Goal: Information Seeking & Learning: Learn about a topic

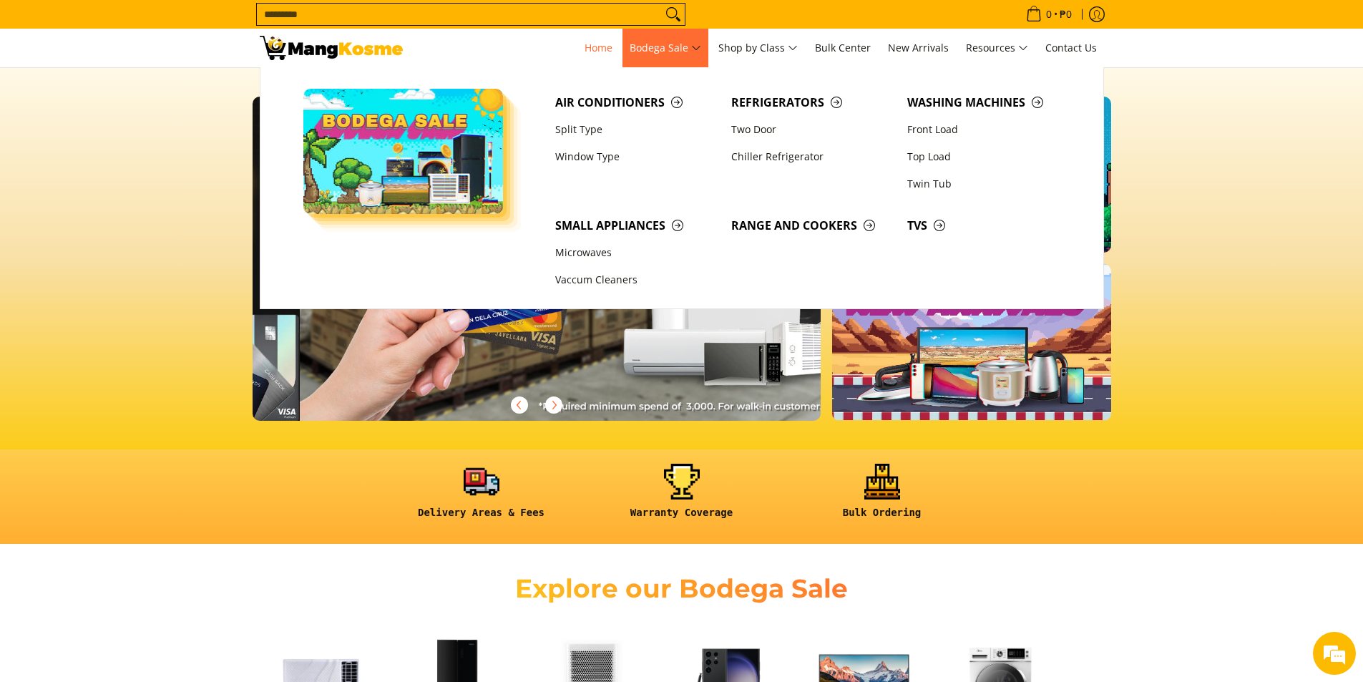
scroll to position [0, 1138]
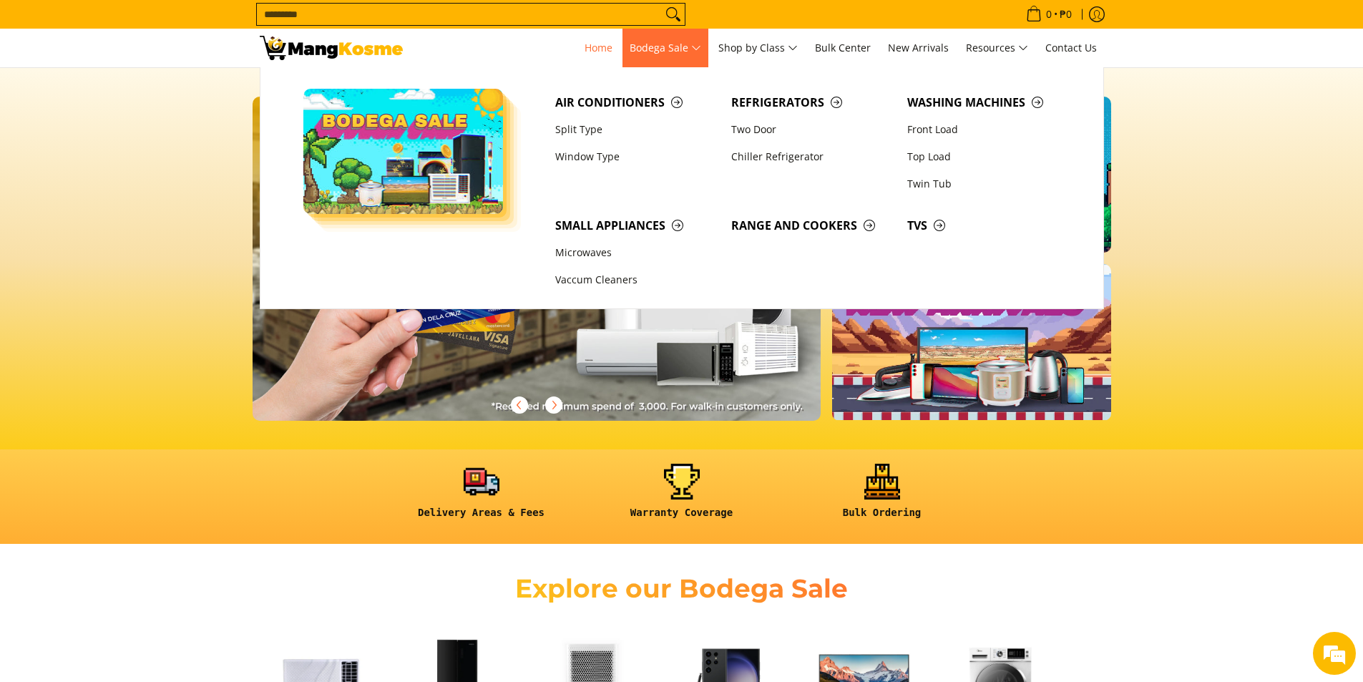
click at [642, 49] on span "Bodega Sale" at bounding box center [666, 48] width 72 height 18
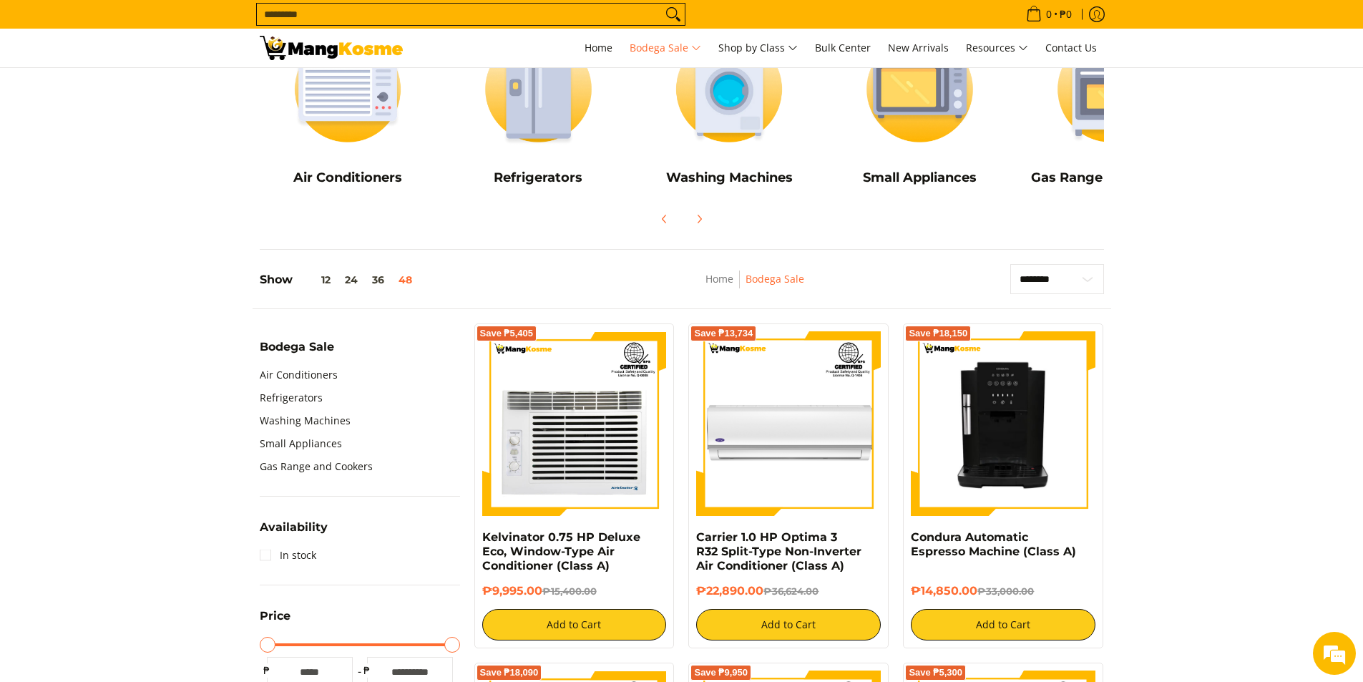
scroll to position [204, 0]
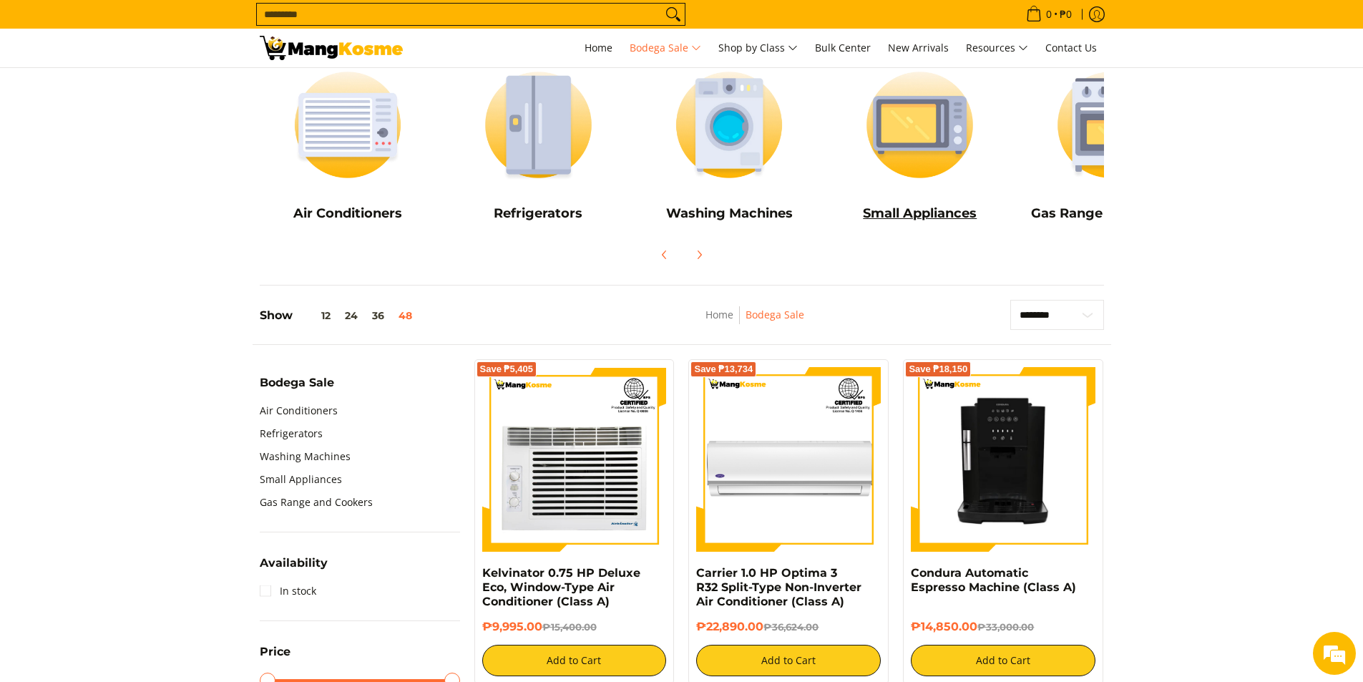
click at [942, 96] on img at bounding box center [919, 125] width 177 height 132
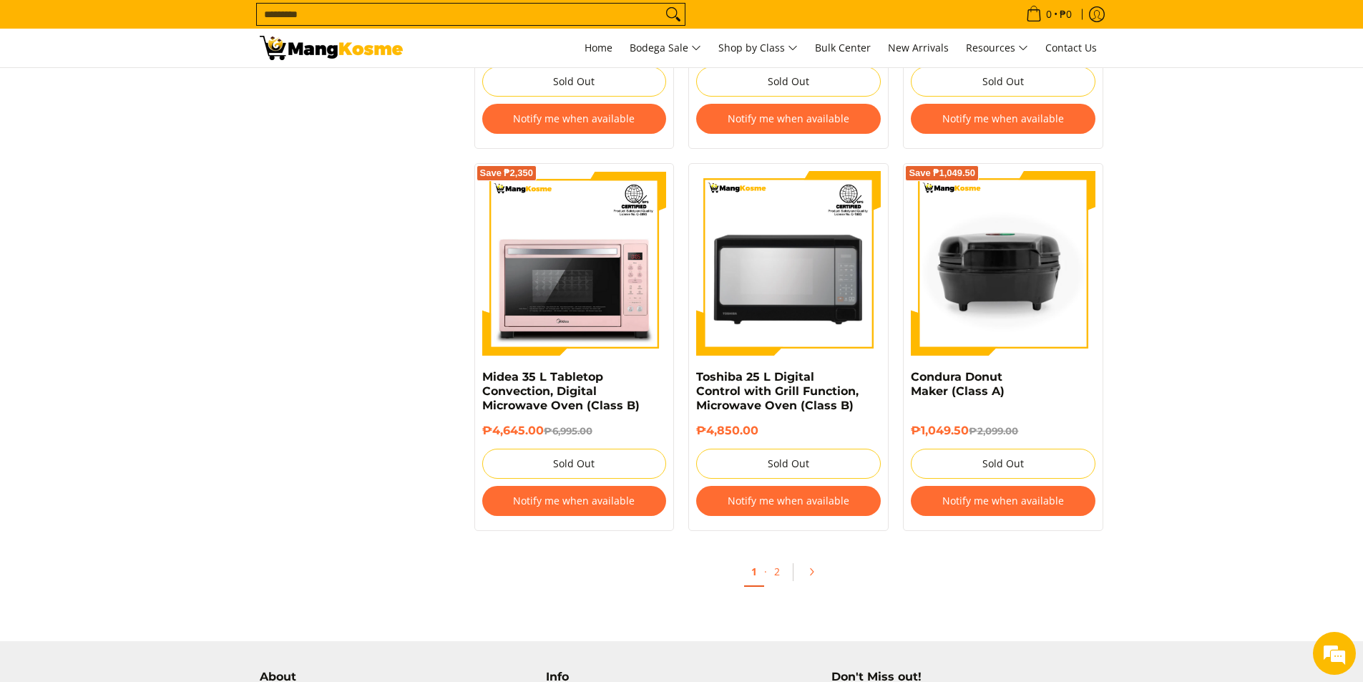
scroll to position [5323, 0]
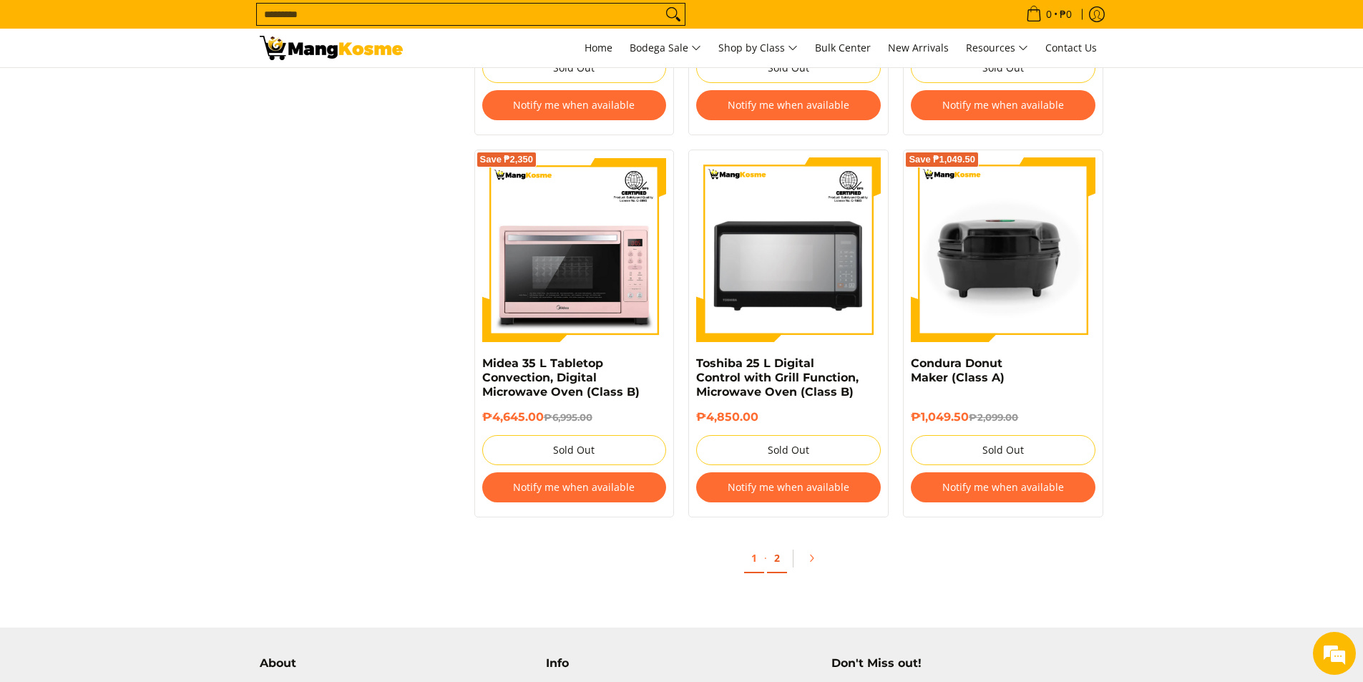
click at [774, 561] on link "2" at bounding box center [777, 558] width 20 height 29
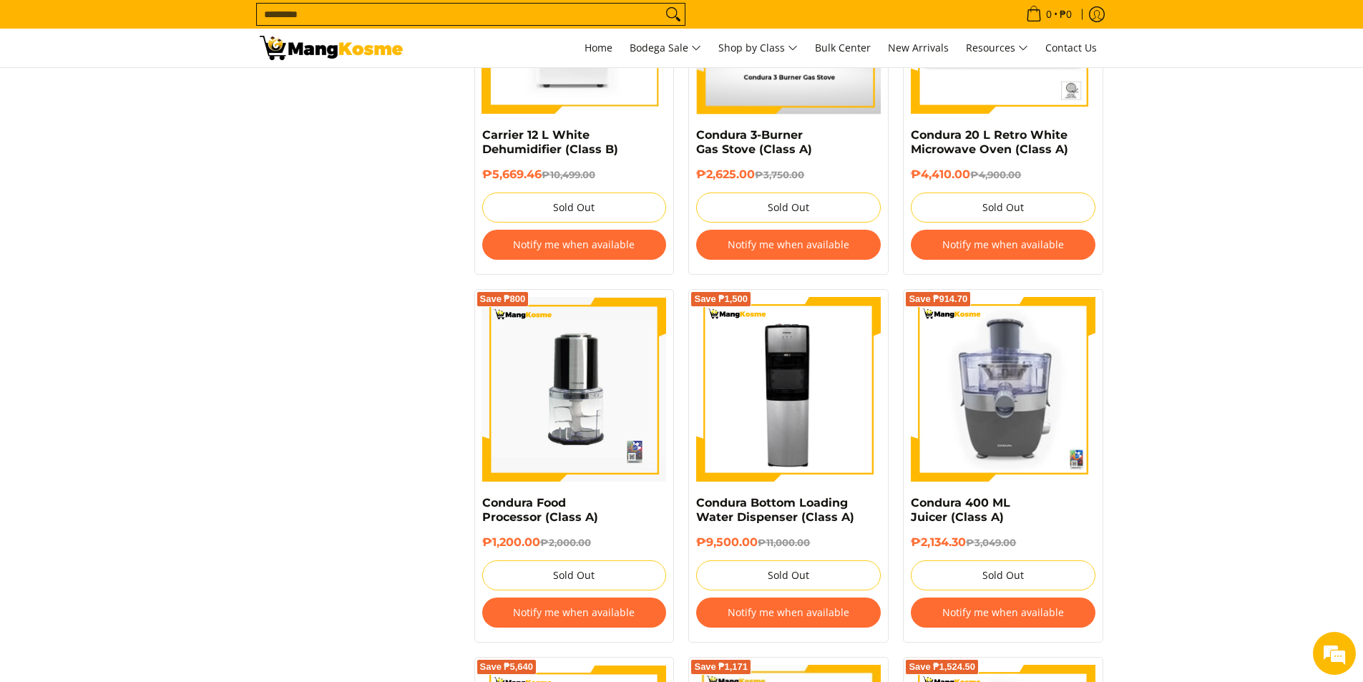
scroll to position [3015, 0]
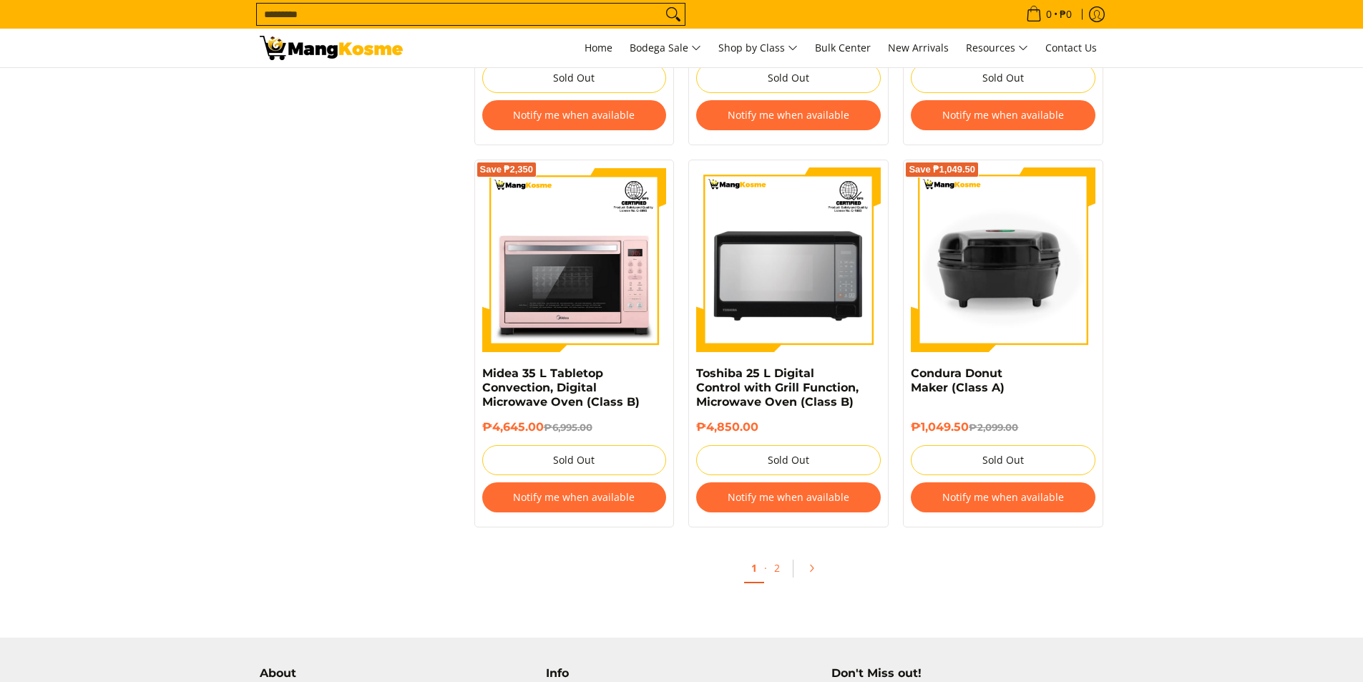
scroll to position [5323, 0]
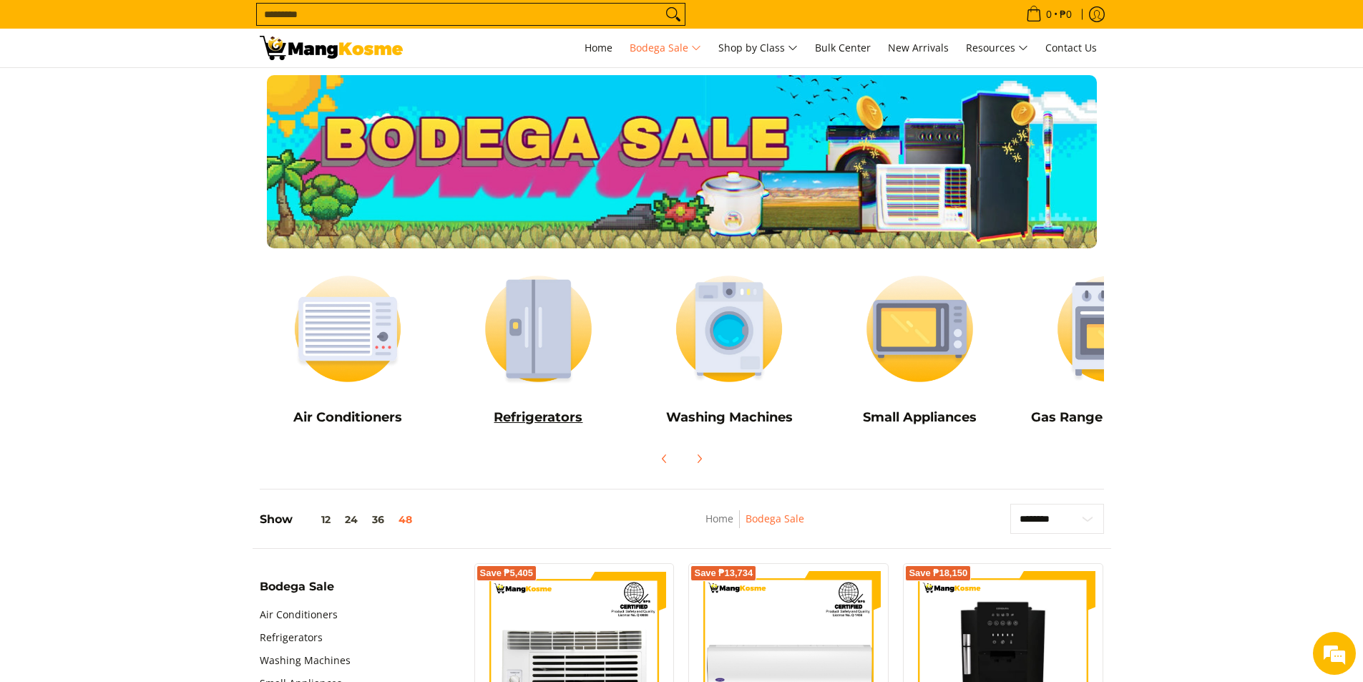
click at [532, 350] on img at bounding box center [538, 329] width 177 height 132
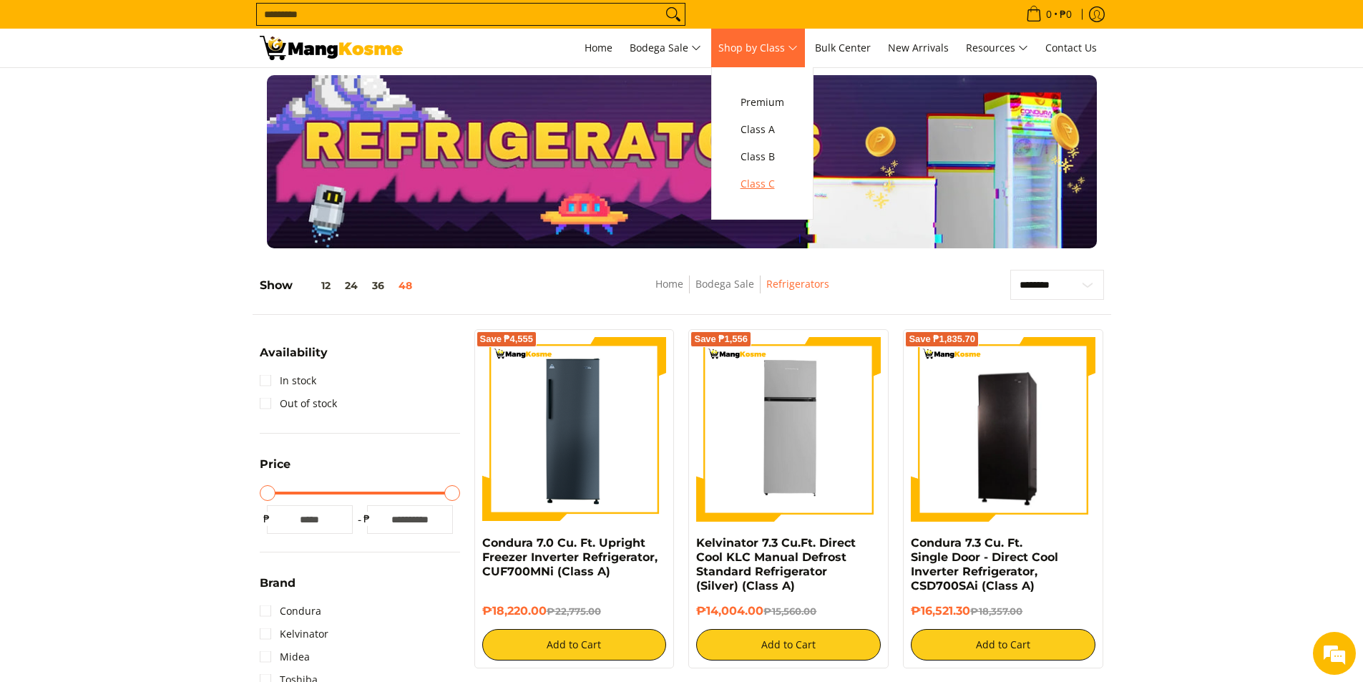
click at [771, 180] on span "Class C" at bounding box center [762, 184] width 44 height 18
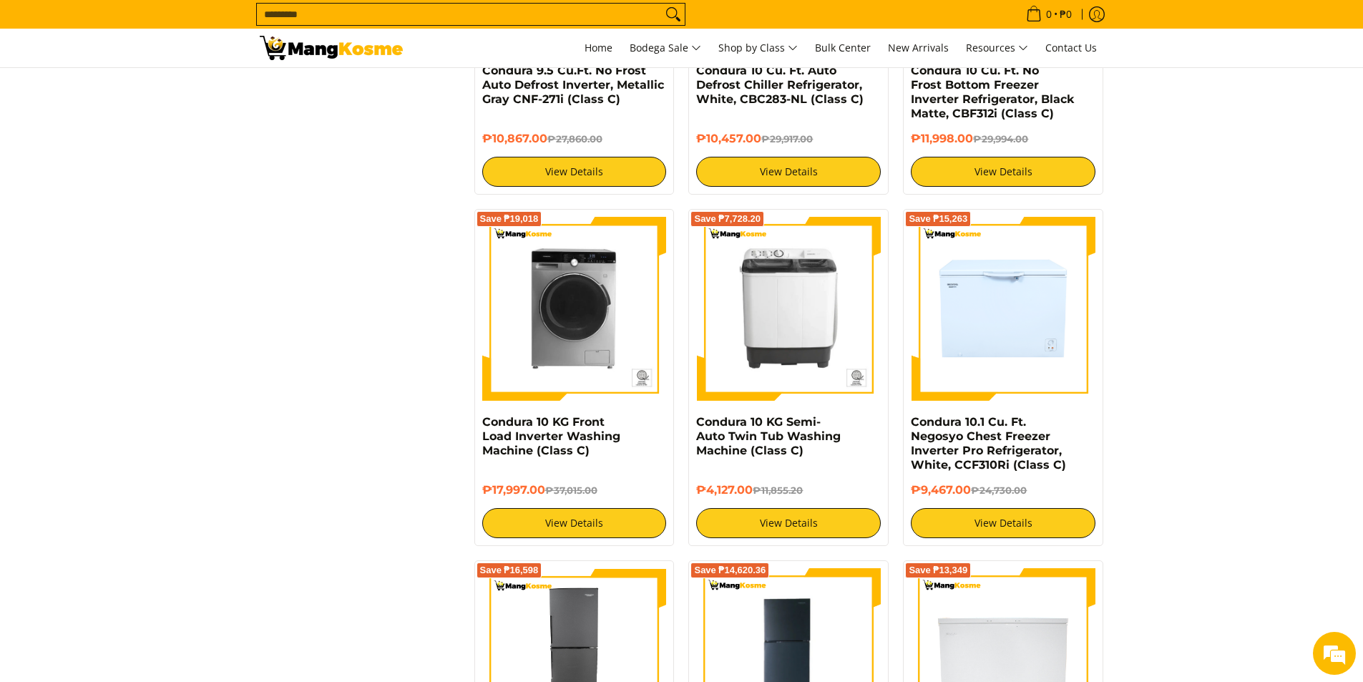
scroll to position [1902, 0]
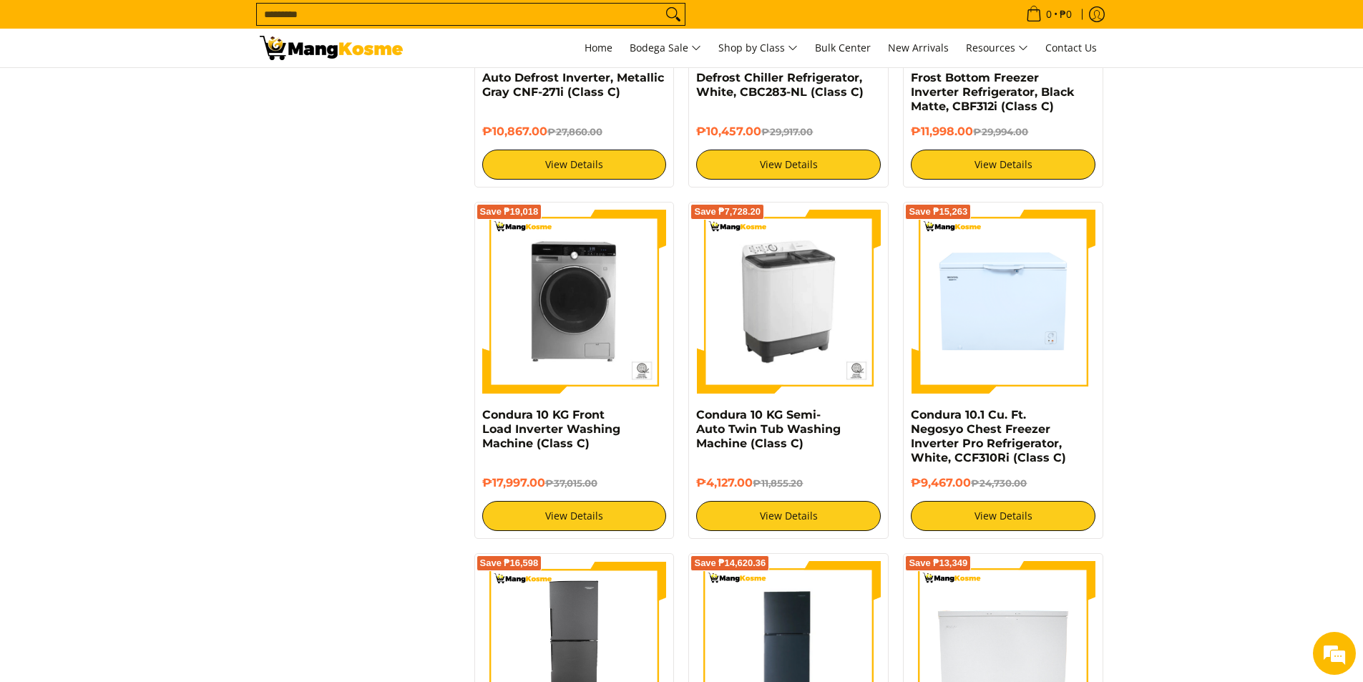
click at [769, 311] on img at bounding box center [788, 302] width 185 height 185
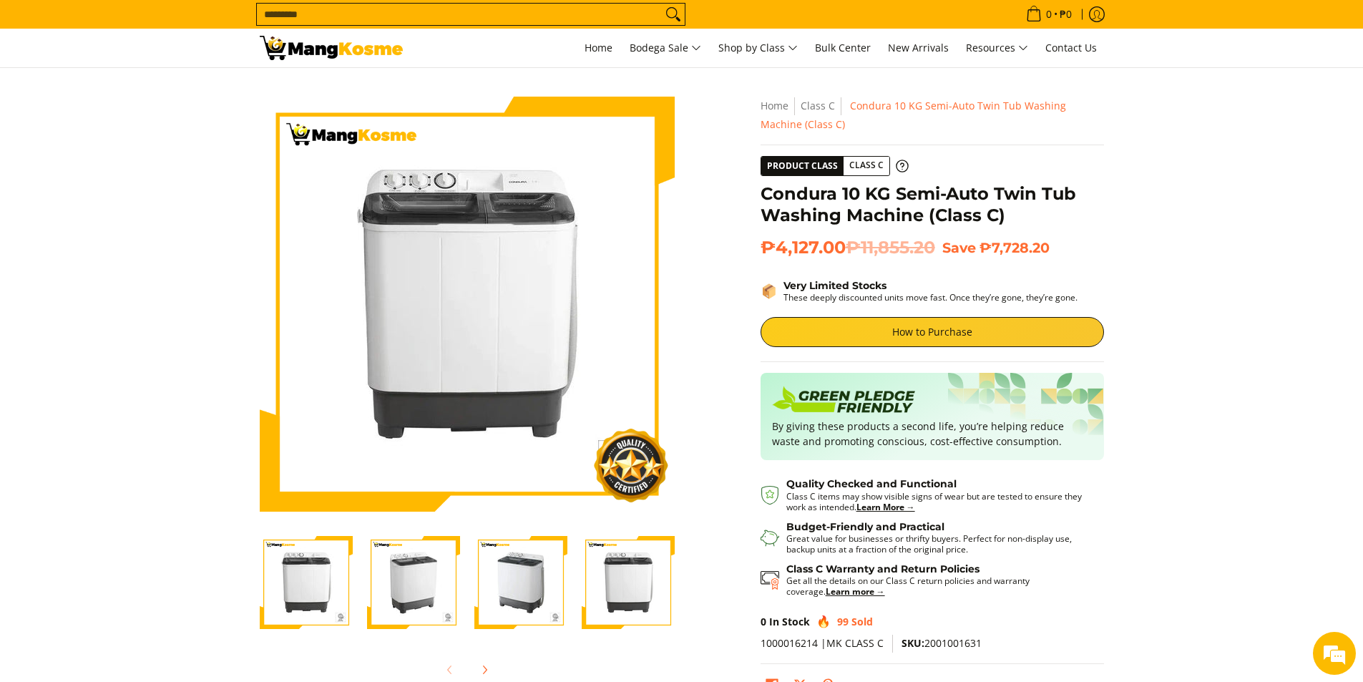
click at [627, 603] on img "condura-semi-automatic-10-kilos-twin-tub-washing-machine-without-icc-sticker-fr…" at bounding box center [628, 582] width 93 height 93
click at [509, 582] on img "condura-semi-automatic-10-kilos-twin-tub-washing-machine-left-side-view-mang-ko…" at bounding box center [520, 582] width 93 height 93
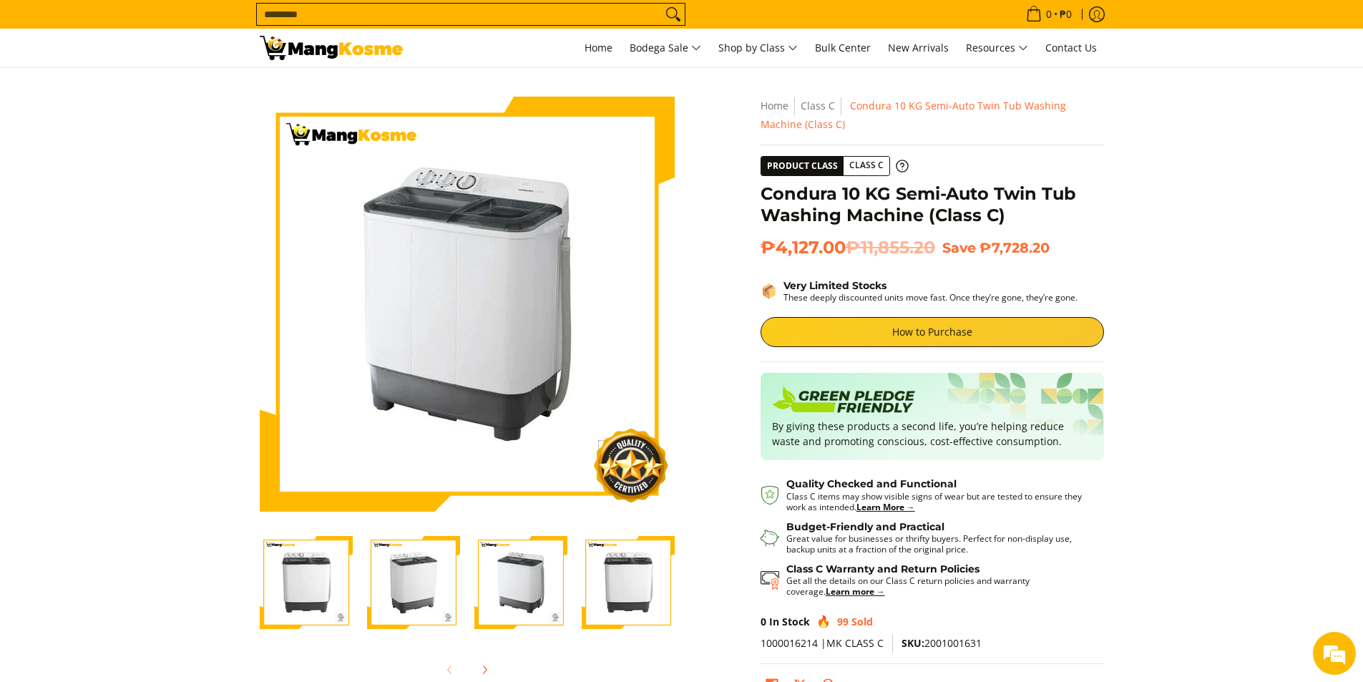
click at [455, 571] on img "condura-semi-automatic-10-kilos-twin-tub-washing-machine-right-side-view-mang-k…" at bounding box center [413, 582] width 93 height 93
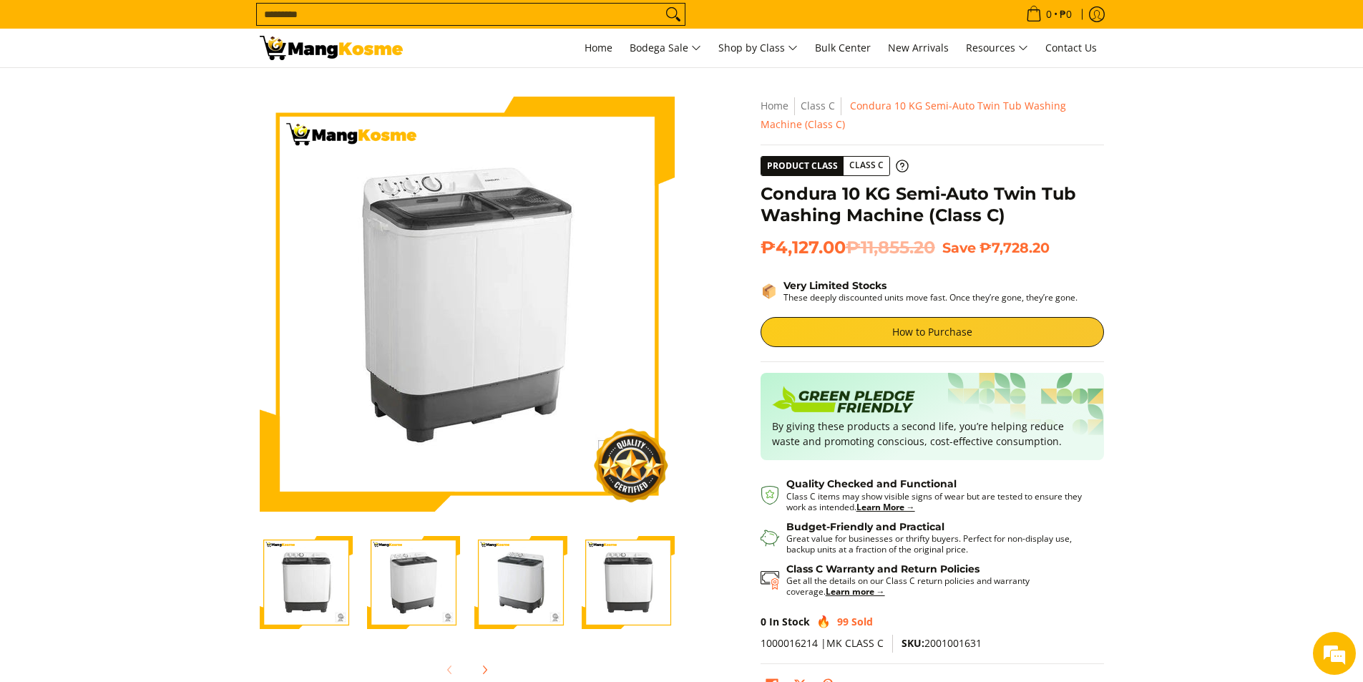
click at [399, 569] on img "condura-semi-automatic-10-kilos-twin-tub-washing-machine-right-side-view-mang-k…" at bounding box center [413, 582] width 93 height 93
click at [318, 559] on img "condura-semi-automatic-10-kilos-twin-tub-washing-machine-front-view-class-c-man…" at bounding box center [306, 582] width 93 height 93
